Goal: Information Seeking & Learning: Learn about a topic

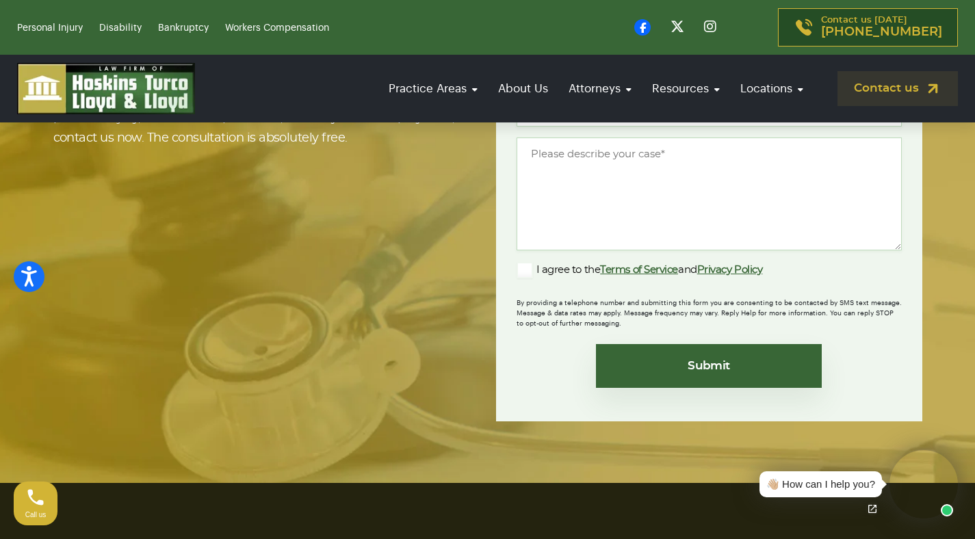
scroll to position [11705, 0]
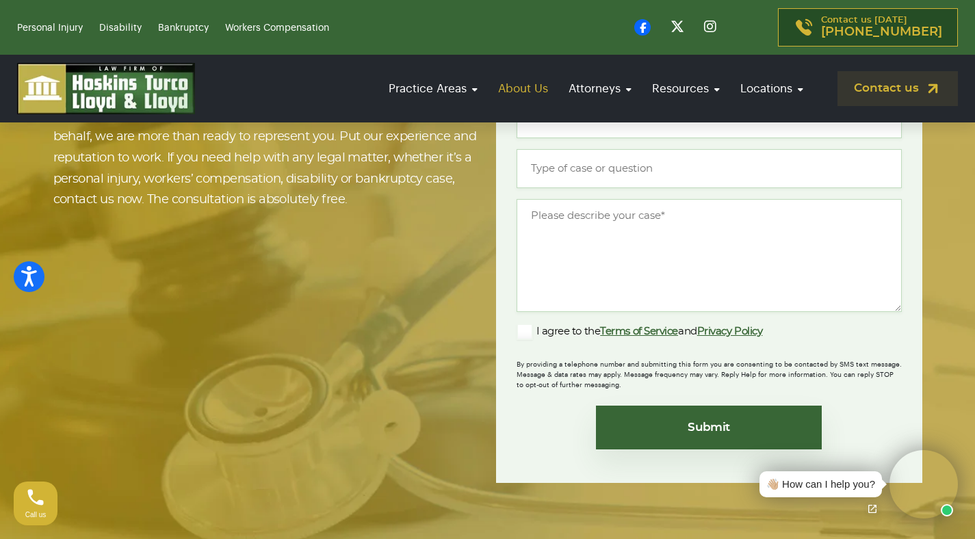
click at [519, 79] on link "About Us" at bounding box center [523, 88] width 64 height 39
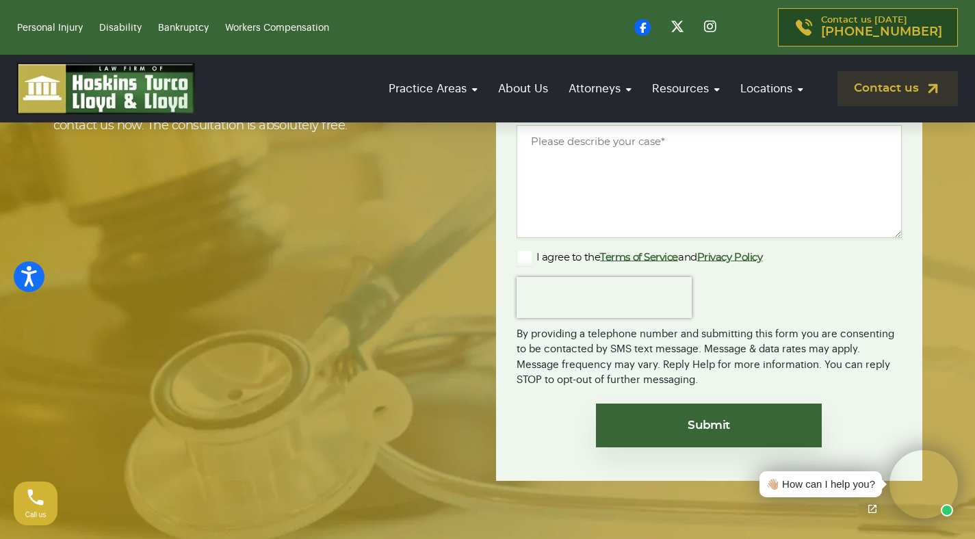
scroll to position [3616, 0]
